Goal: Task Accomplishment & Management: Complete application form

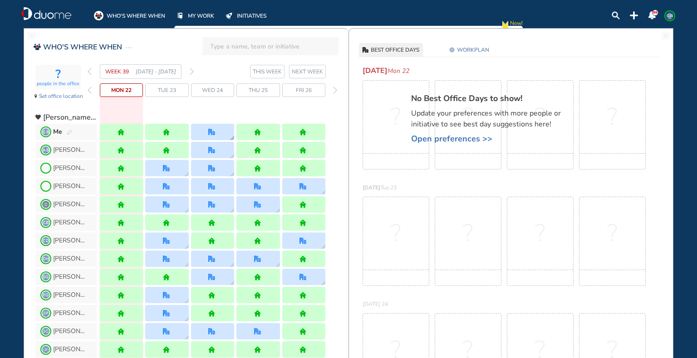
click at [215, 133] on div at bounding box center [212, 132] width 8 height 7
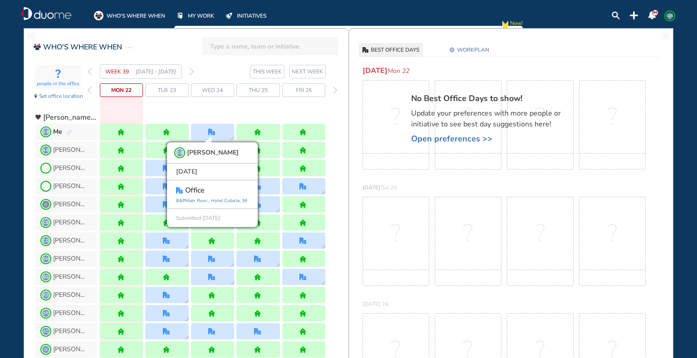
click at [89, 72] on img "back week" at bounding box center [90, 71] width 4 height 7
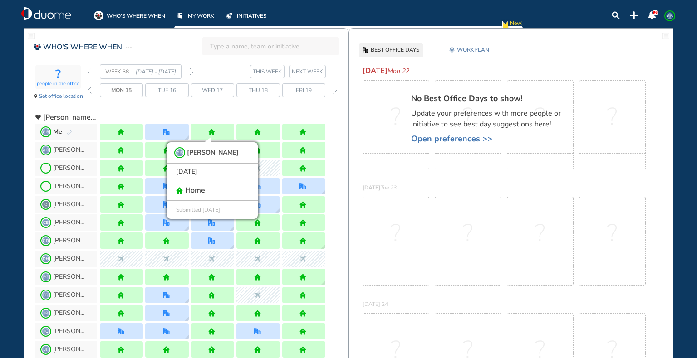
click at [89, 70] on img "back week" at bounding box center [90, 71] width 4 height 7
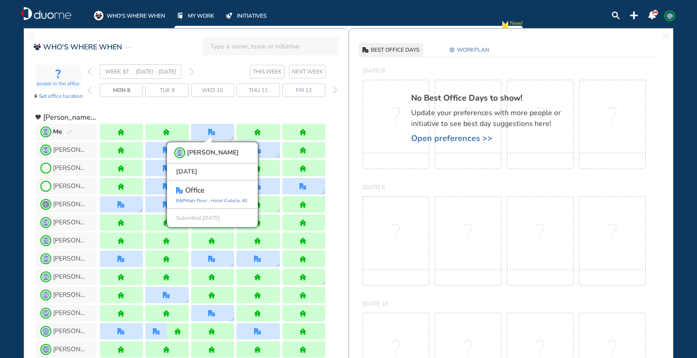
click at [191, 70] on img "forward week" at bounding box center [192, 71] width 4 height 7
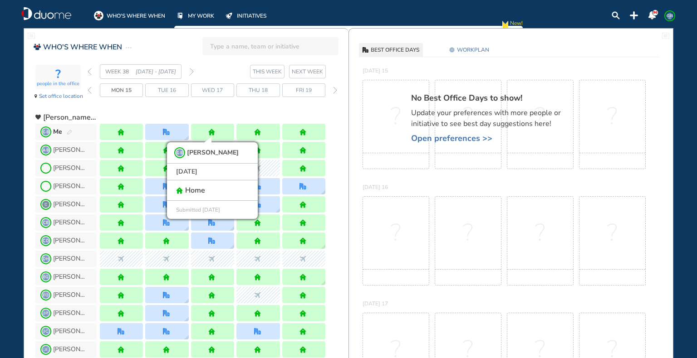
click at [191, 69] on img "forward week" at bounding box center [192, 71] width 4 height 7
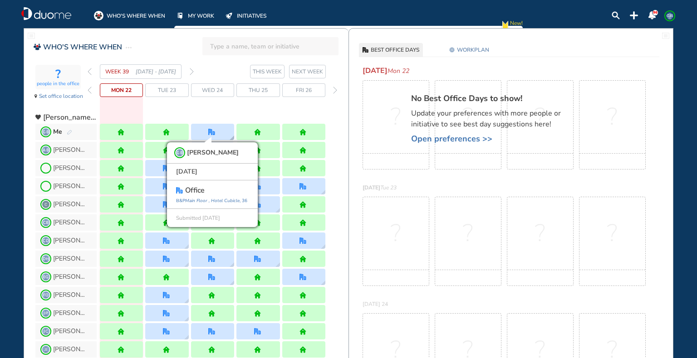
click at [212, 131] on img "office" at bounding box center [211, 132] width 7 height 7
click at [192, 73] on img "forward week" at bounding box center [192, 71] width 4 height 7
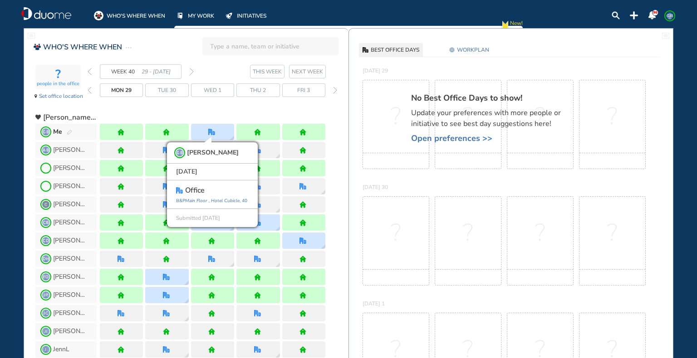
click at [192, 73] on img "forward week" at bounding box center [192, 71] width 4 height 7
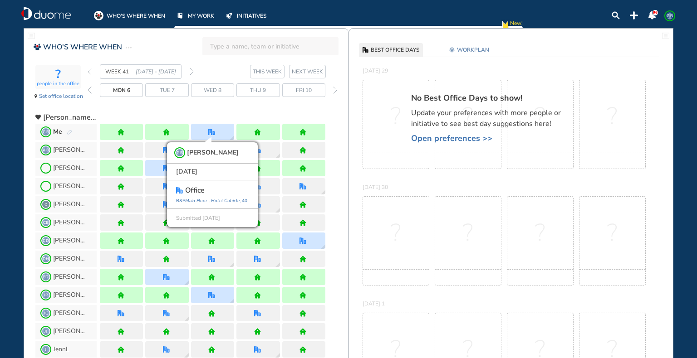
click at [192, 73] on img "forward week" at bounding box center [192, 71] width 4 height 7
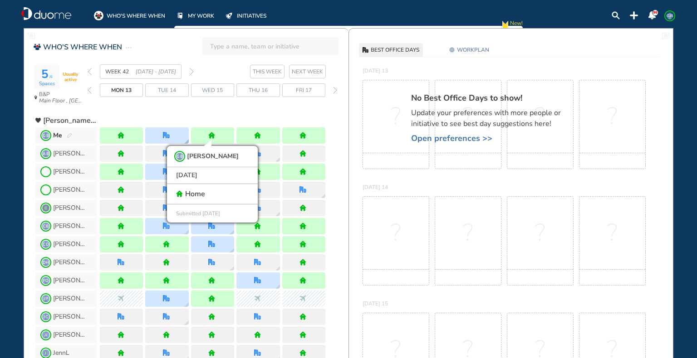
click at [172, 133] on div at bounding box center [166, 136] width 43 height 16
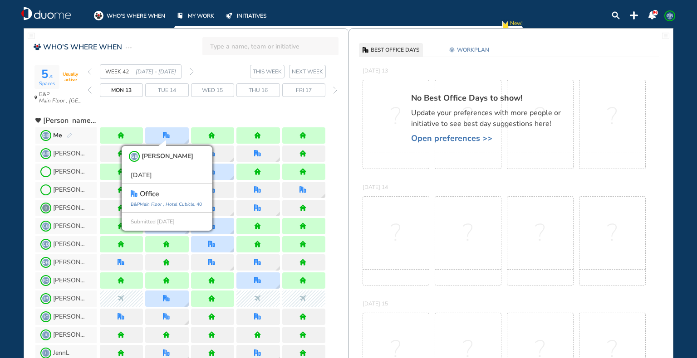
click at [184, 106] on div "WEEK 42 [DATE] - [DATE] THIS WEEK [DATE] 13 Tue 14 Wed 15 Thu 16 Fri 17" at bounding box center [218, 86] width 261 height 45
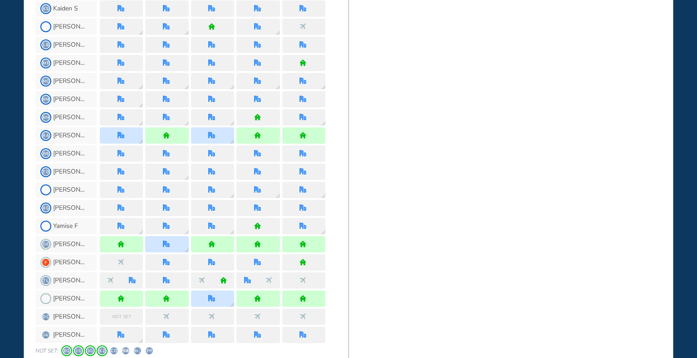
scroll to position [768, 0]
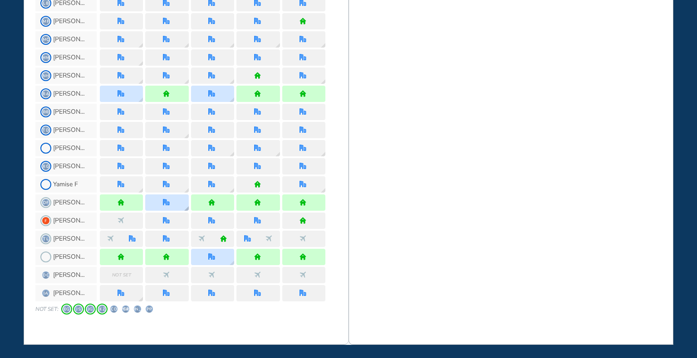
click at [172, 201] on div at bounding box center [166, 203] width 43 height 16
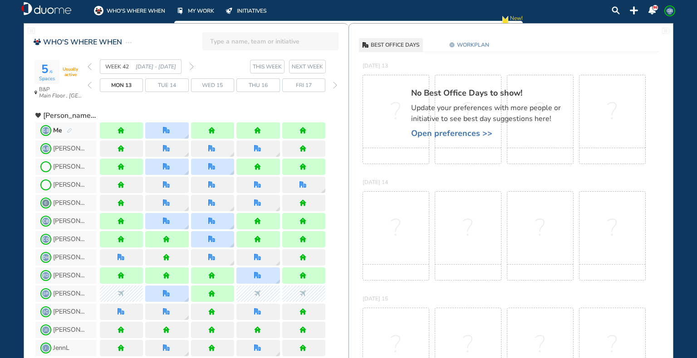
scroll to position [0, 0]
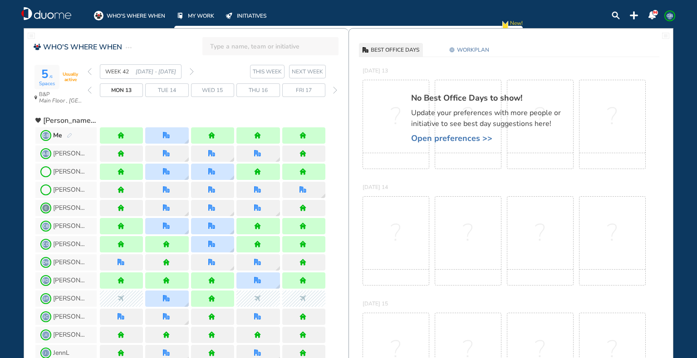
click at [191, 71] on img "forward week" at bounding box center [192, 71] width 4 height 7
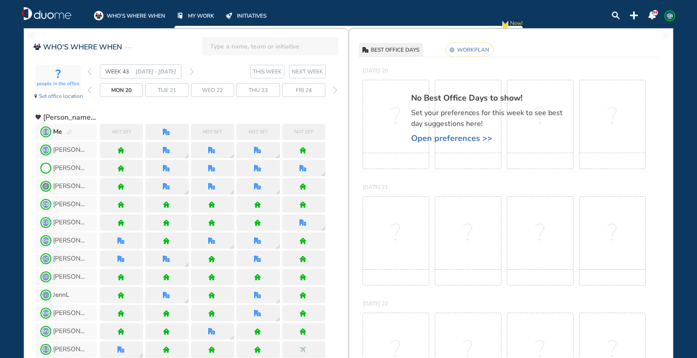
click at [68, 130] on img "pen-edit" at bounding box center [69, 133] width 5 height 6
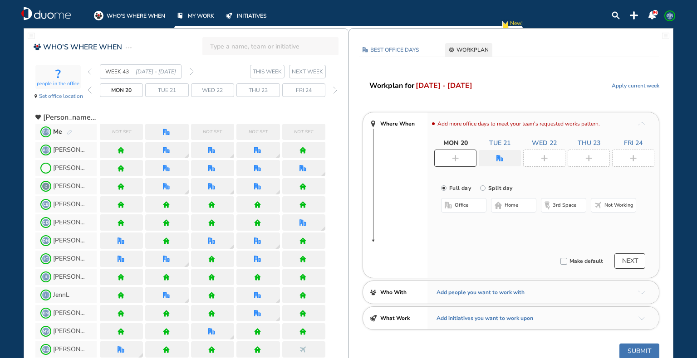
click at [131, 132] on div "Not set" at bounding box center [121, 132] width 43 height 16
click at [456, 159] on img "plus-rounded-bdbdbd" at bounding box center [455, 158] width 7 height 7
click at [512, 206] on span "home" at bounding box center [512, 205] width 14 height 7
click at [501, 156] on img "office" at bounding box center [499, 158] width 7 height 7
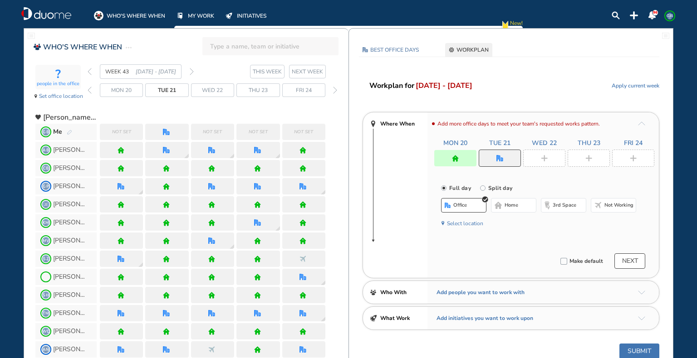
click at [500, 206] on img "home-bdbdbd" at bounding box center [498, 205] width 7 height 7
click at [537, 159] on div at bounding box center [544, 158] width 42 height 17
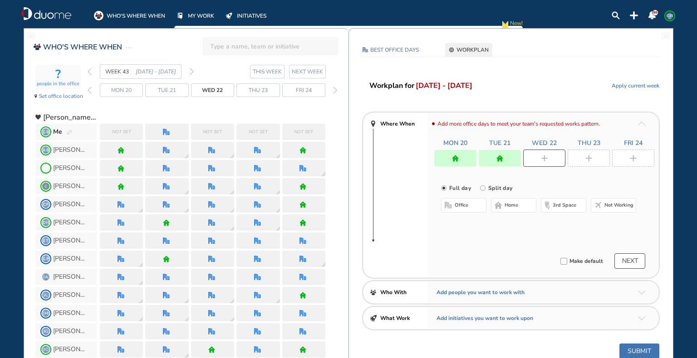
click at [468, 202] on button "office" at bounding box center [463, 205] width 45 height 15
click at [596, 157] on div at bounding box center [589, 158] width 42 height 17
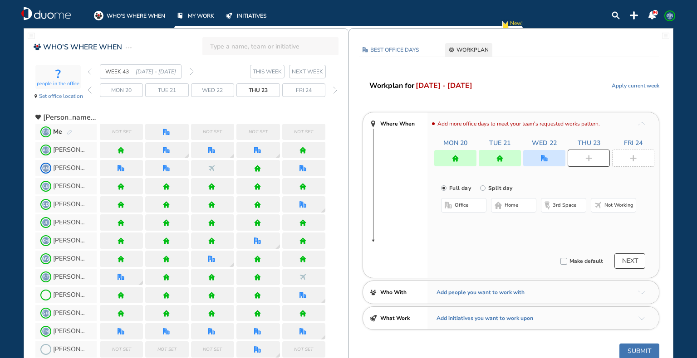
click at [520, 206] on button "home" at bounding box center [513, 205] width 45 height 15
click at [632, 162] on div at bounding box center [633, 158] width 42 height 17
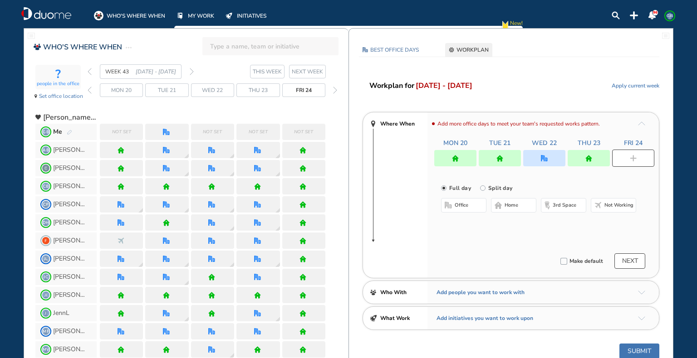
click at [510, 205] on span "home" at bounding box center [512, 205] width 14 height 7
click at [467, 207] on span "office" at bounding box center [462, 205] width 14 height 7
click at [466, 221] on button "Select location" at bounding box center [465, 223] width 36 height 9
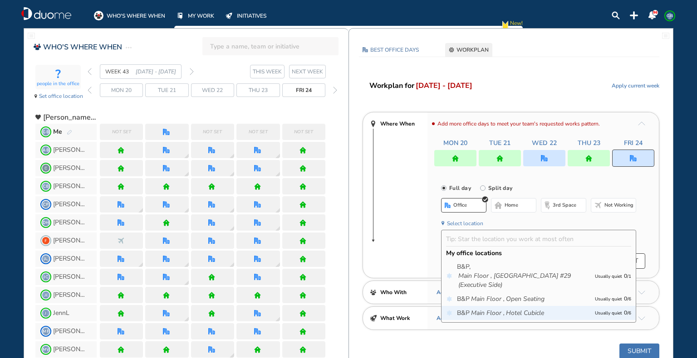
click at [497, 310] on icon "Main Floor ," at bounding box center [488, 313] width 34 height 9
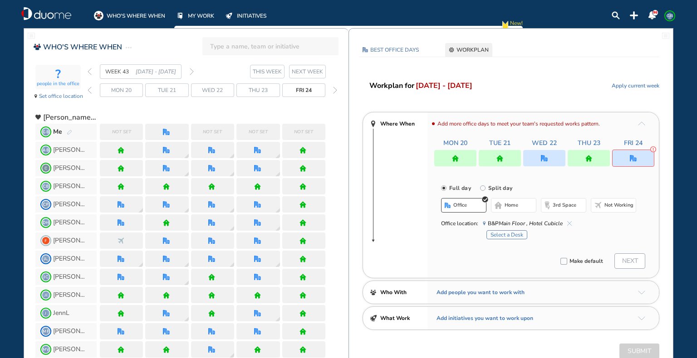
click at [515, 233] on button "Select a Desk" at bounding box center [506, 235] width 41 height 9
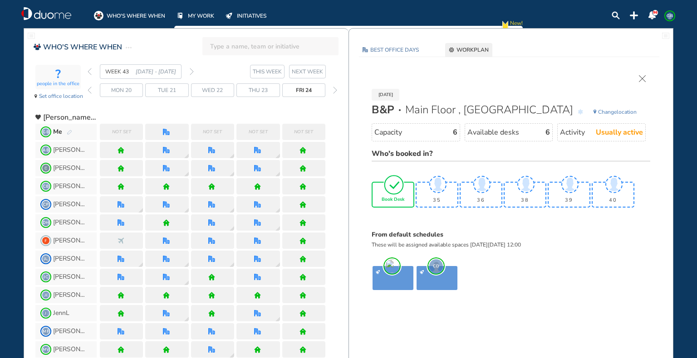
click at [396, 191] on img "tick-rounded-outline" at bounding box center [393, 184] width 21 height 21
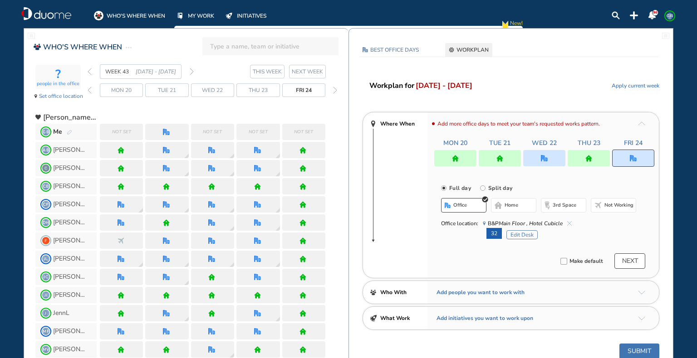
click at [626, 260] on button "NEXT" at bounding box center [629, 261] width 31 height 15
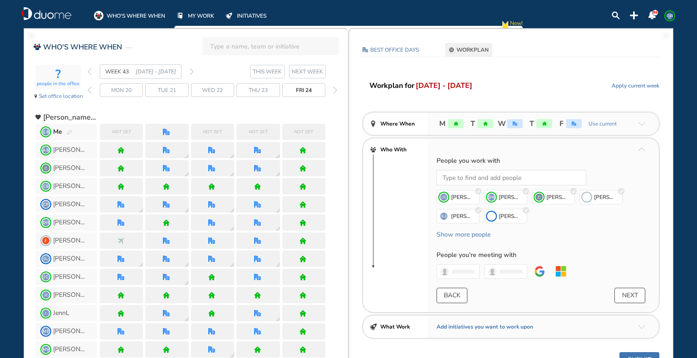
click at [634, 295] on button "NEXT" at bounding box center [629, 295] width 31 height 15
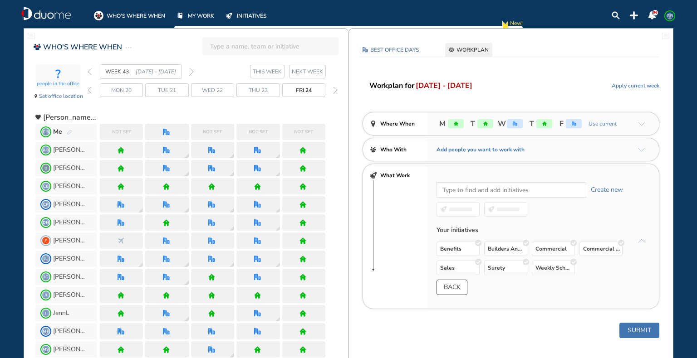
click at [634, 327] on button "Submit" at bounding box center [639, 330] width 40 height 15
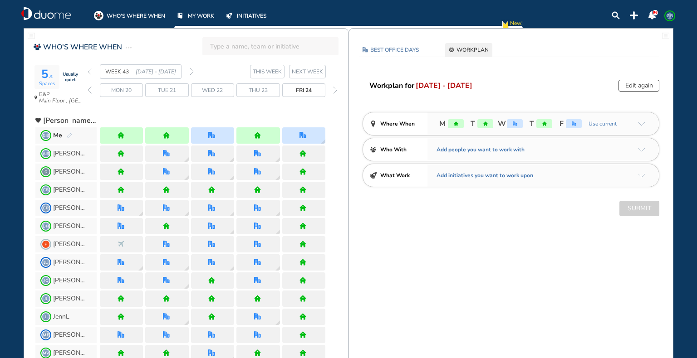
click at [68, 135] on img "pen-edit" at bounding box center [69, 136] width 5 height 6
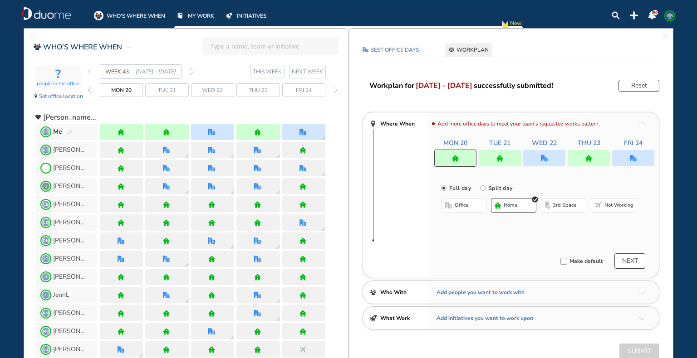
click at [633, 158] on img "office" at bounding box center [633, 158] width 7 height 7
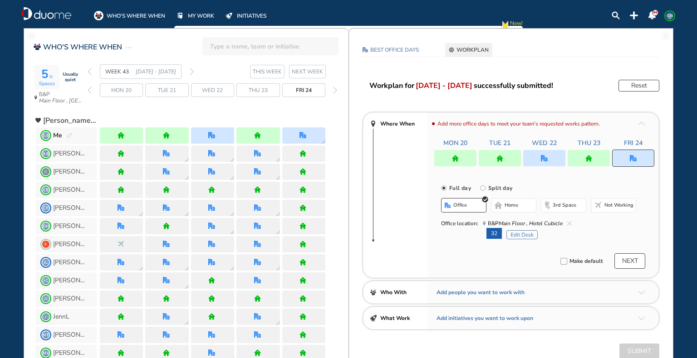
click at [521, 206] on button "home" at bounding box center [513, 205] width 45 height 15
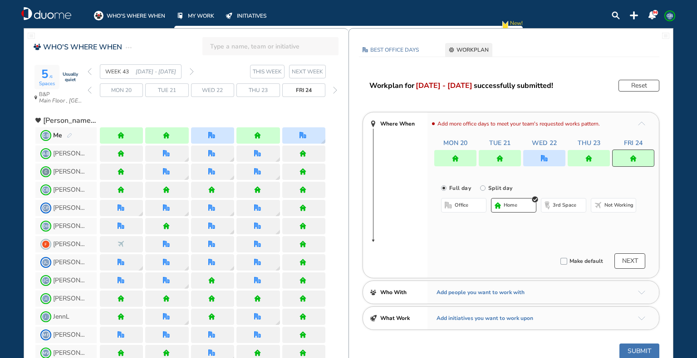
click at [637, 261] on button "NEXT" at bounding box center [629, 261] width 31 height 15
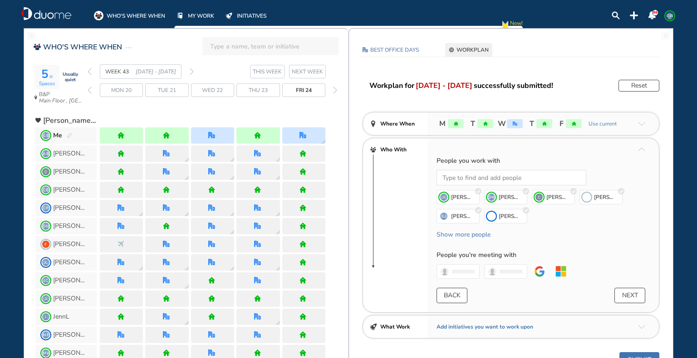
click at [635, 355] on button "Submit" at bounding box center [639, 360] width 40 height 15
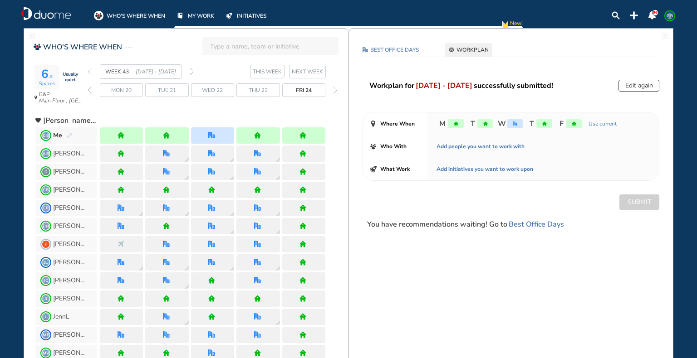
click at [670, 15] on span "GB" at bounding box center [669, 15] width 7 height 7
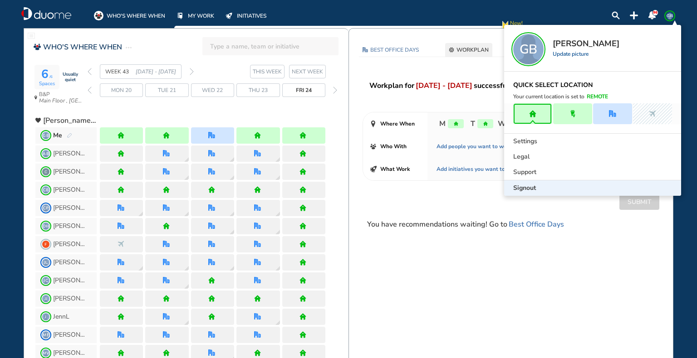
click at [548, 188] on div "Signout" at bounding box center [592, 188] width 177 height 15
